Goal: Transaction & Acquisition: Download file/media

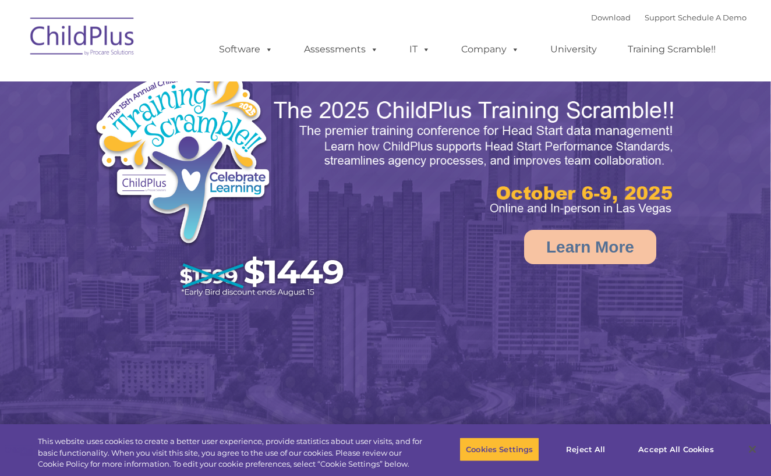
select select "MEDIUM"
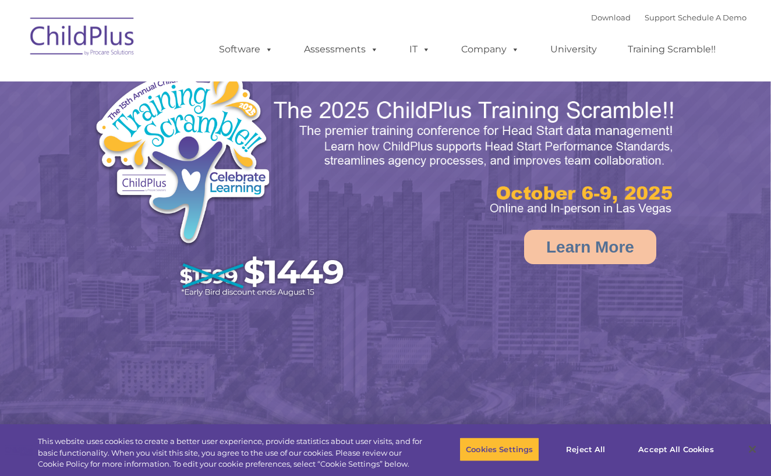
select select "MEDIUM"
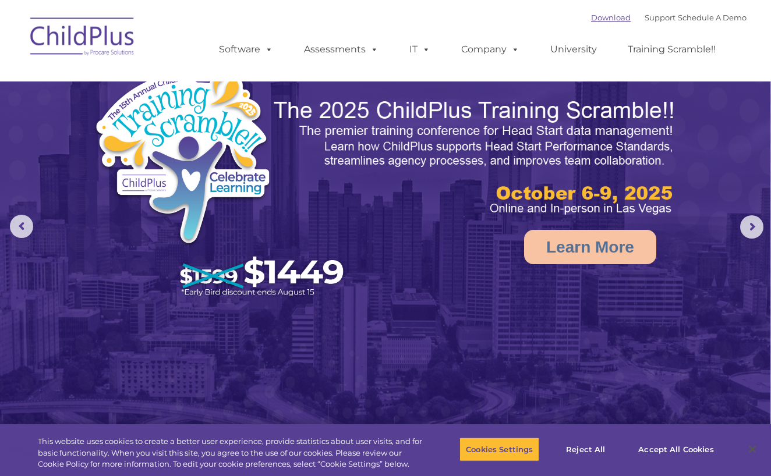
click at [592, 14] on link "Download" at bounding box center [611, 17] width 40 height 9
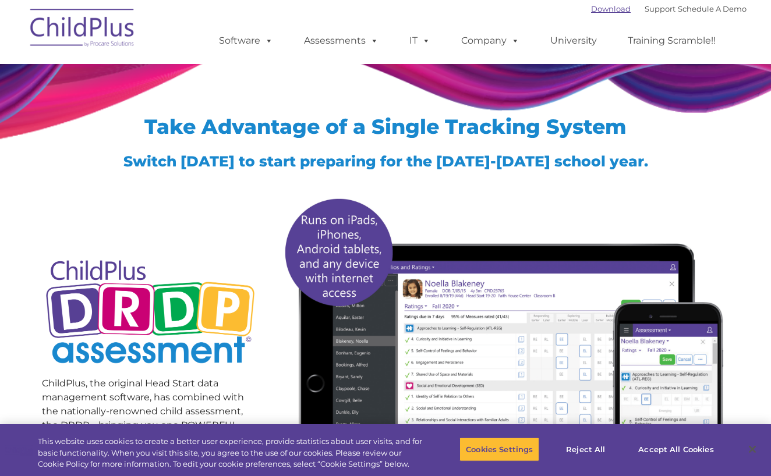
click at [593, 12] on link "Download" at bounding box center [611, 8] width 40 height 9
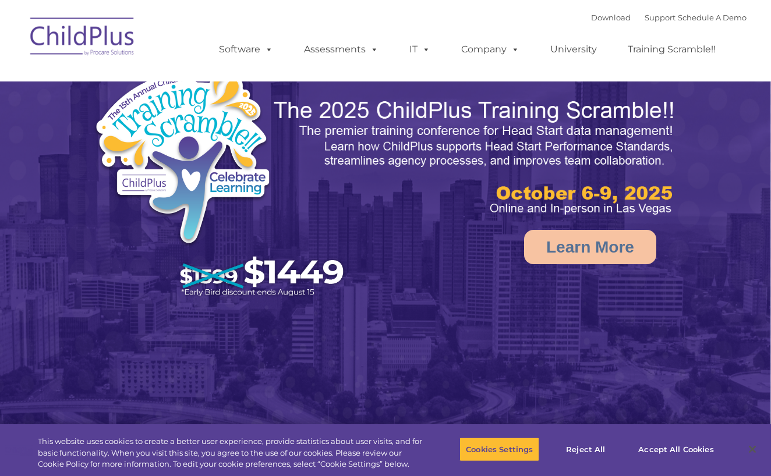
select select "MEDIUM"
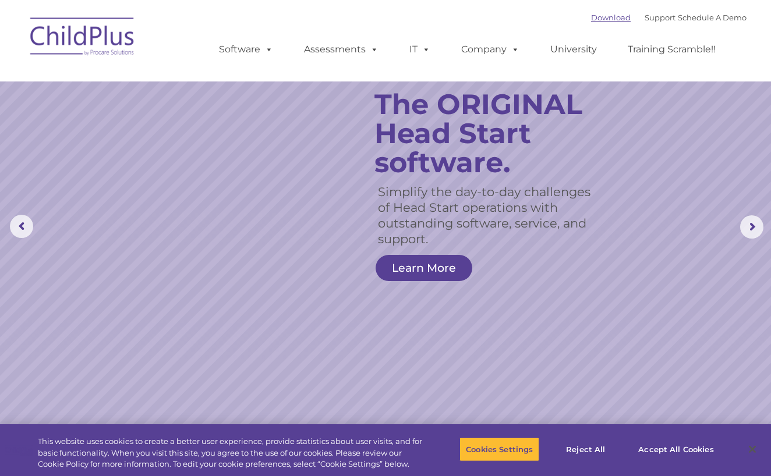
click at [593, 17] on link "Download" at bounding box center [611, 17] width 40 height 9
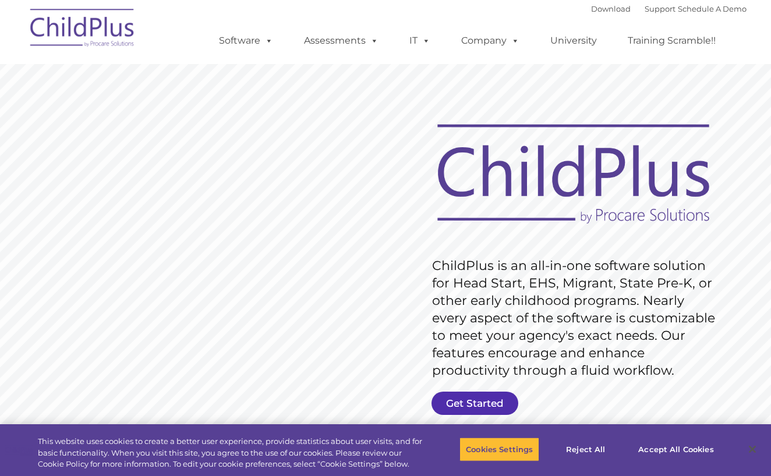
click at [472, 404] on link "Get Started" at bounding box center [475, 403] width 87 height 23
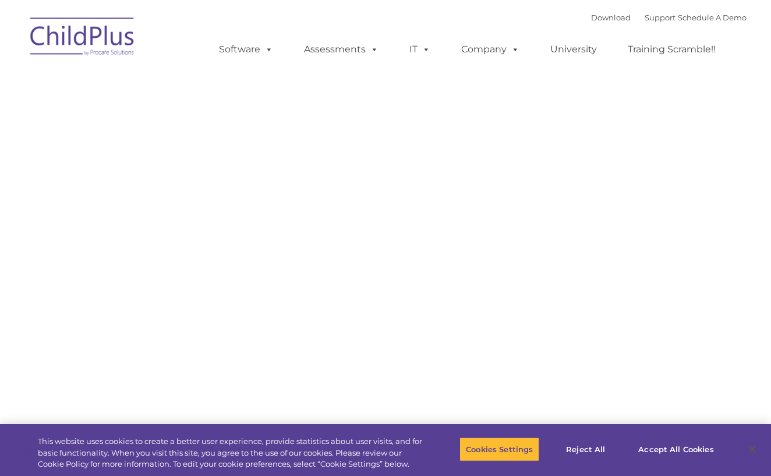
type input ""
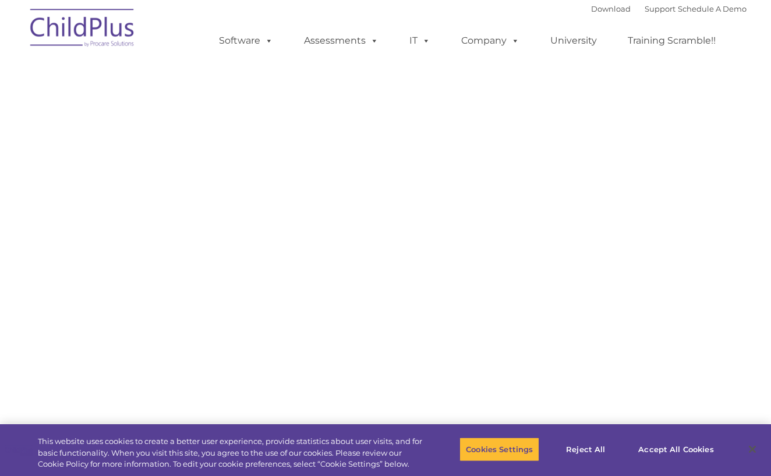
select select "MEDIUM"
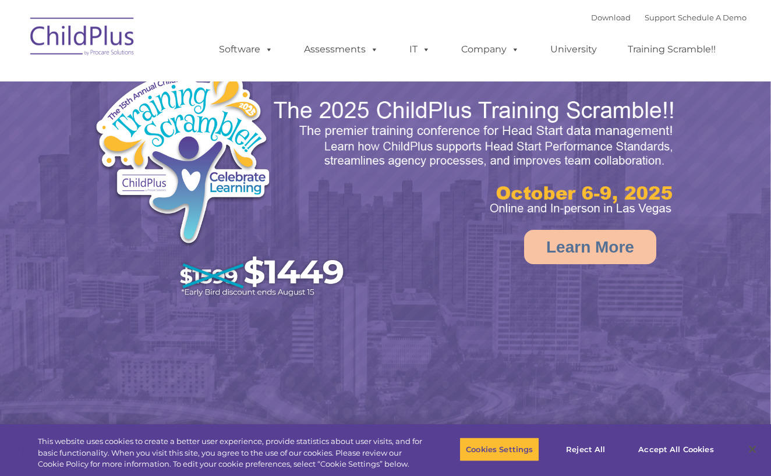
select select "MEDIUM"
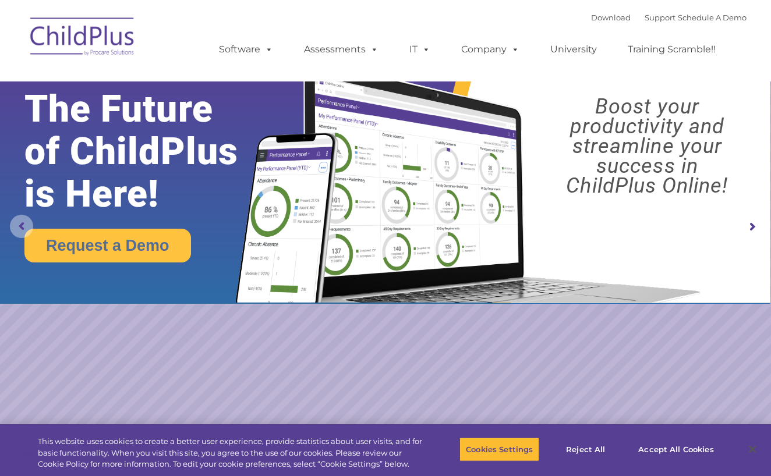
click at [22, 223] on rs-arrow at bounding box center [21, 226] width 23 height 23
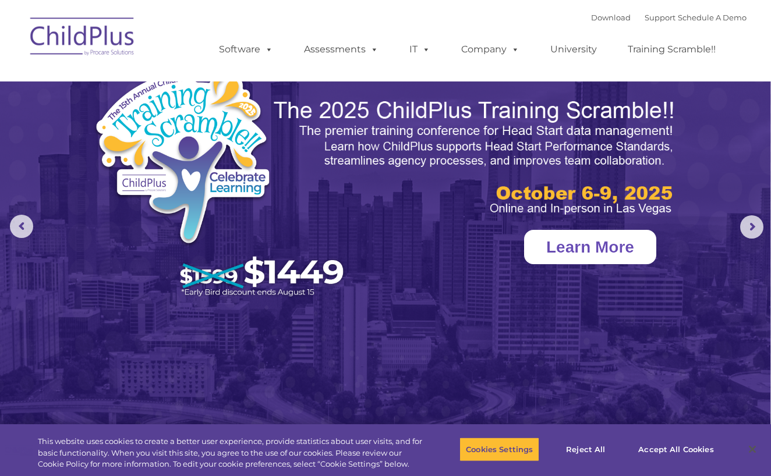
click at [555, 249] on link "Learn More" at bounding box center [590, 247] width 132 height 34
click at [591, 24] on div "Download Support | Schedule A Demo " at bounding box center [669, 17] width 156 height 17
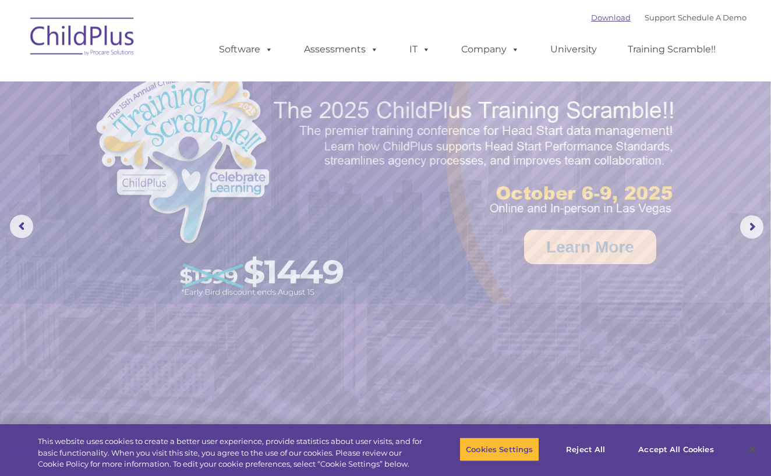
click at [591, 21] on link "Download" at bounding box center [611, 17] width 40 height 9
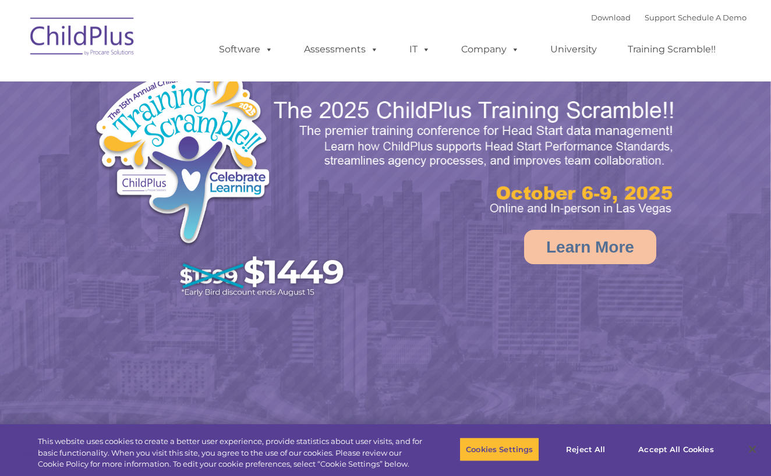
select select "MEDIUM"
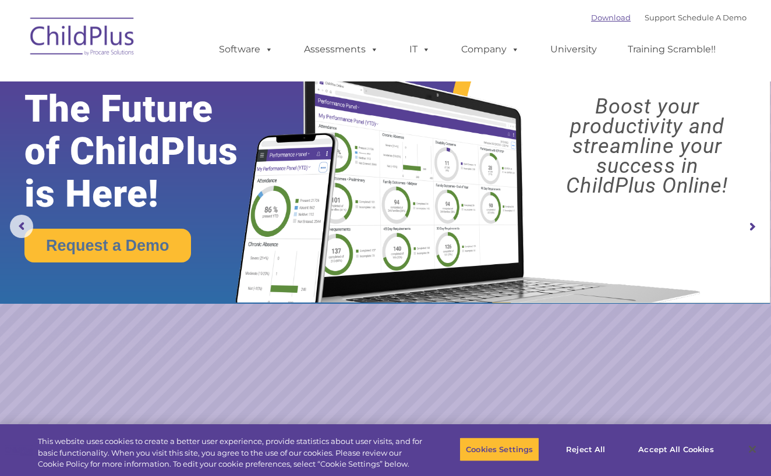
click at [591, 21] on link "Download" at bounding box center [611, 17] width 40 height 9
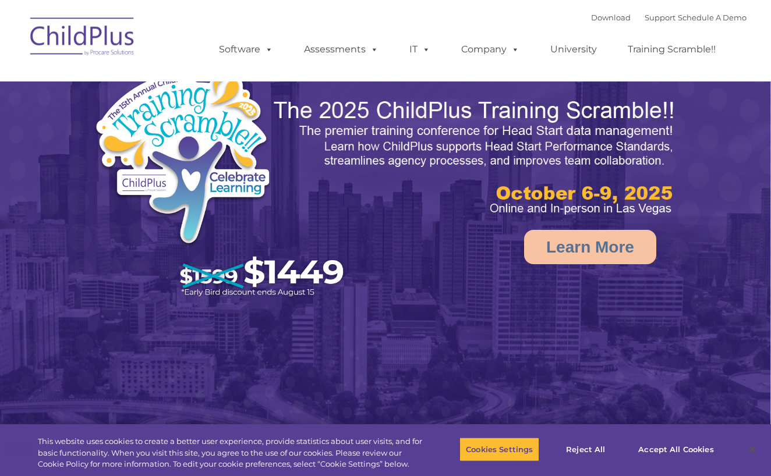
select select "MEDIUM"
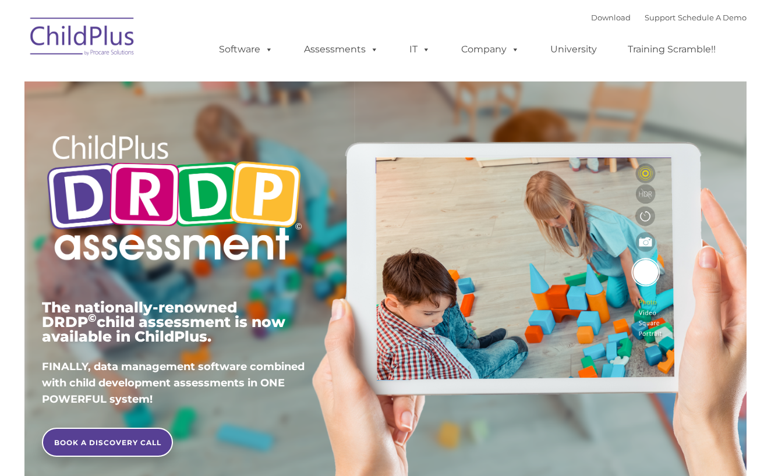
type input ""
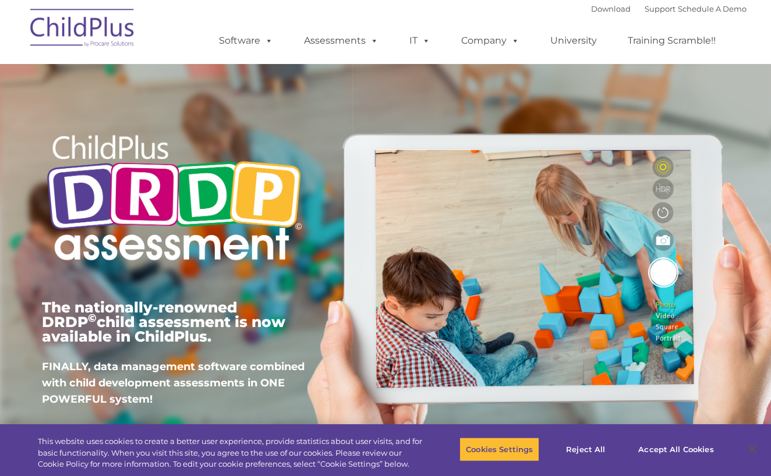
click at [602, 4] on font "Download Support | Schedule A Demo" at bounding box center [669, 8] width 156 height 9
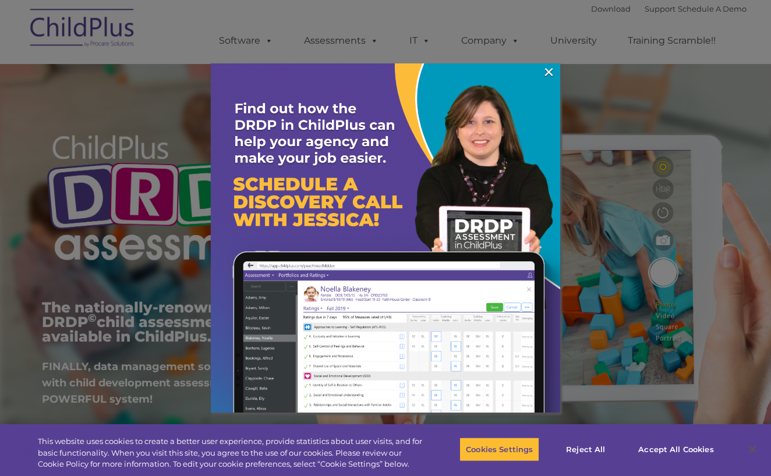
click at [598, 12] on div at bounding box center [385, 238] width 771 height 476
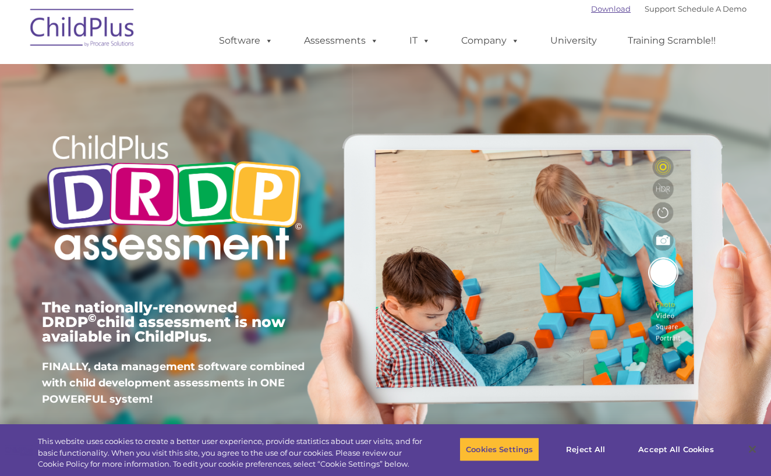
click at [593, 6] on link "Download" at bounding box center [611, 8] width 40 height 9
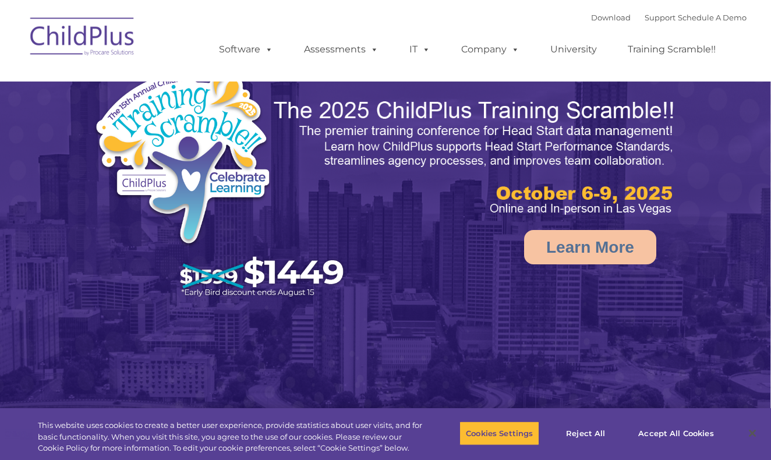
select select "MEDIUM"
click at [591, 12] on div "Download Support | Schedule A Demo " at bounding box center [669, 17] width 156 height 17
click at [591, 14] on link "Download" at bounding box center [611, 17] width 40 height 9
